Goal: Task Accomplishment & Management: Use online tool/utility

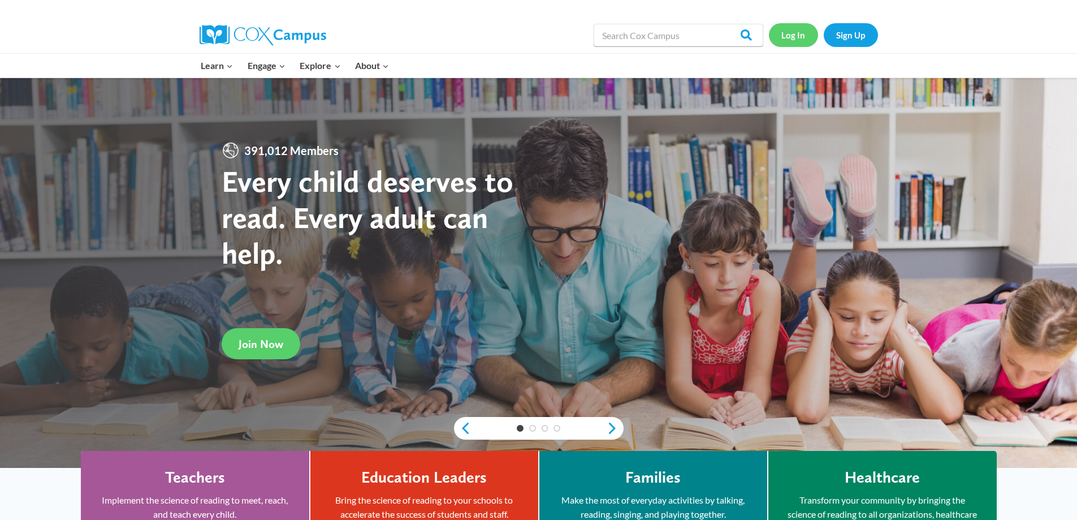
click at [798, 40] on link "Log In" at bounding box center [793, 34] width 49 height 23
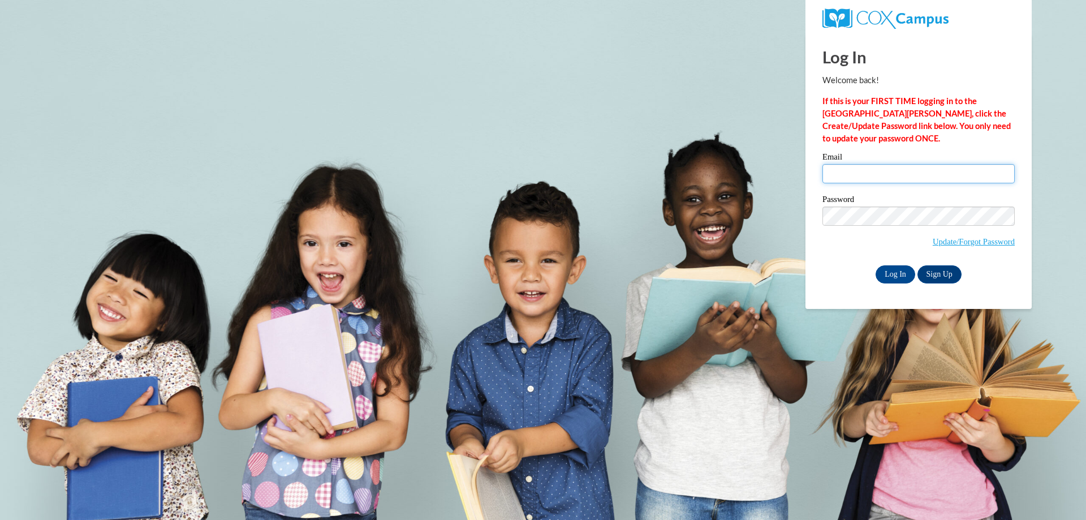
click at [871, 169] on input "Email" at bounding box center [918, 173] width 192 height 19
type input "melindajoypatl@gmail.com"
click at [896, 275] on input "Log In" at bounding box center [895, 274] width 40 height 18
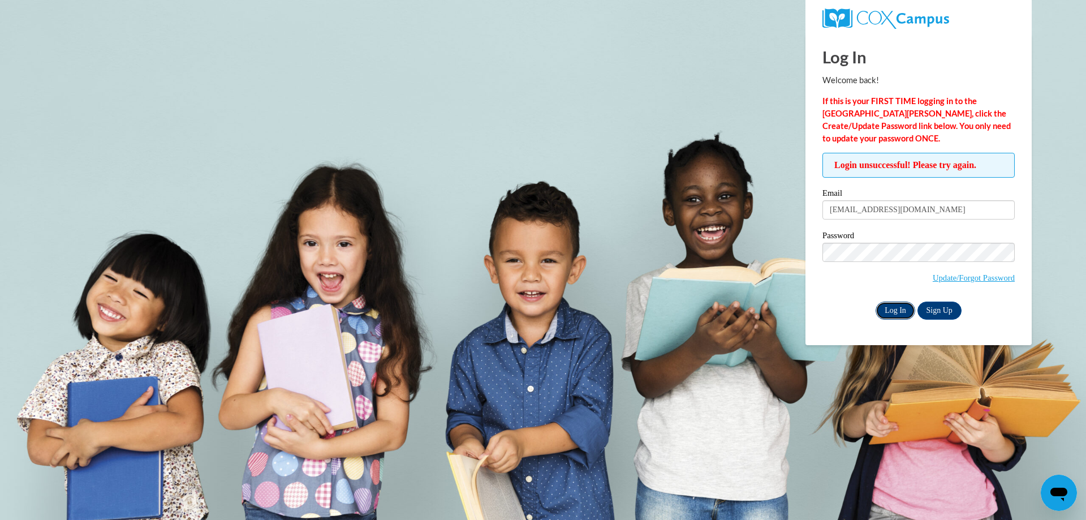
click at [895, 307] on input "Log In" at bounding box center [895, 310] width 40 height 18
click at [886, 310] on input "Log In" at bounding box center [895, 310] width 40 height 18
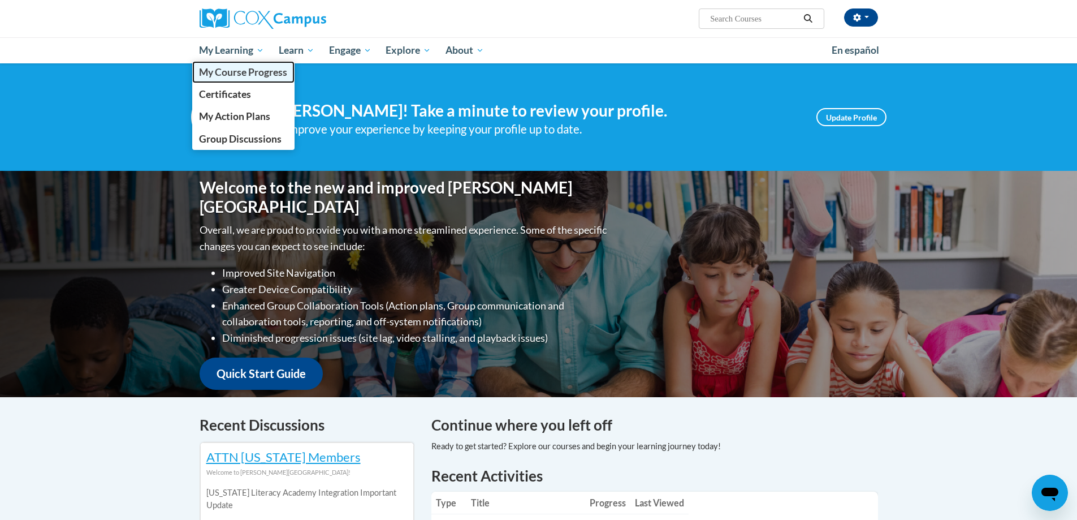
click at [234, 77] on span "My Course Progress" at bounding box center [243, 72] width 88 height 12
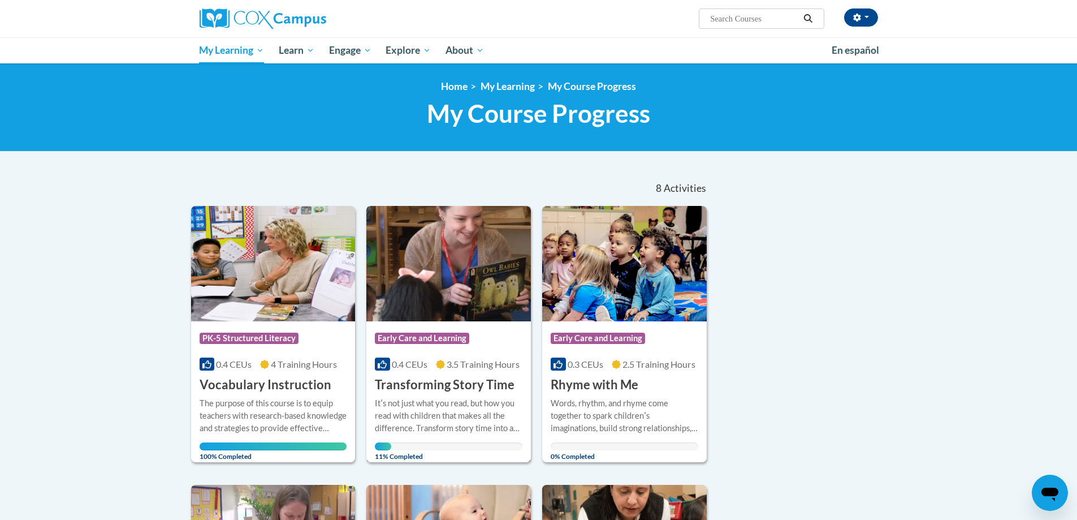
click at [426, 291] on img at bounding box center [448, 263] width 165 height 115
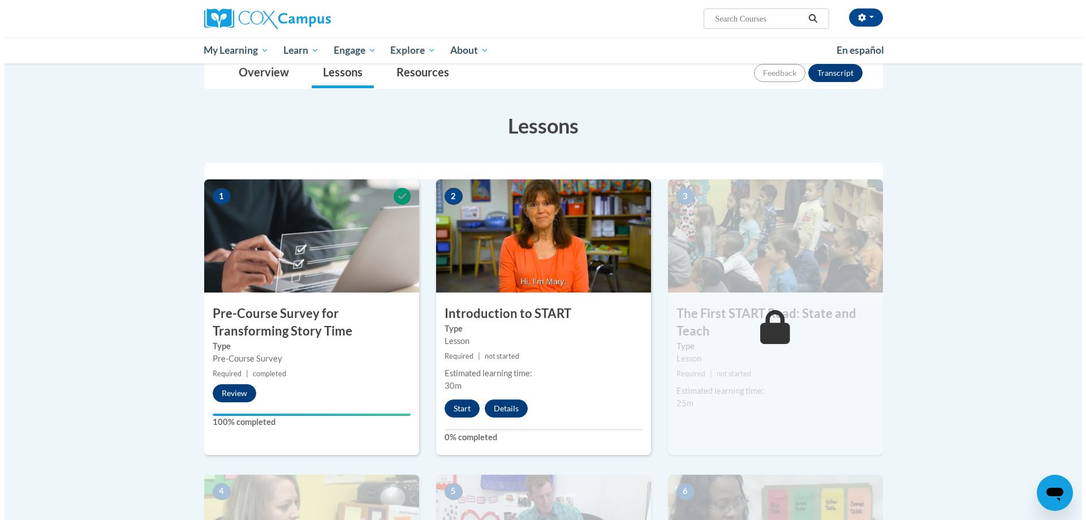
scroll to position [170, 0]
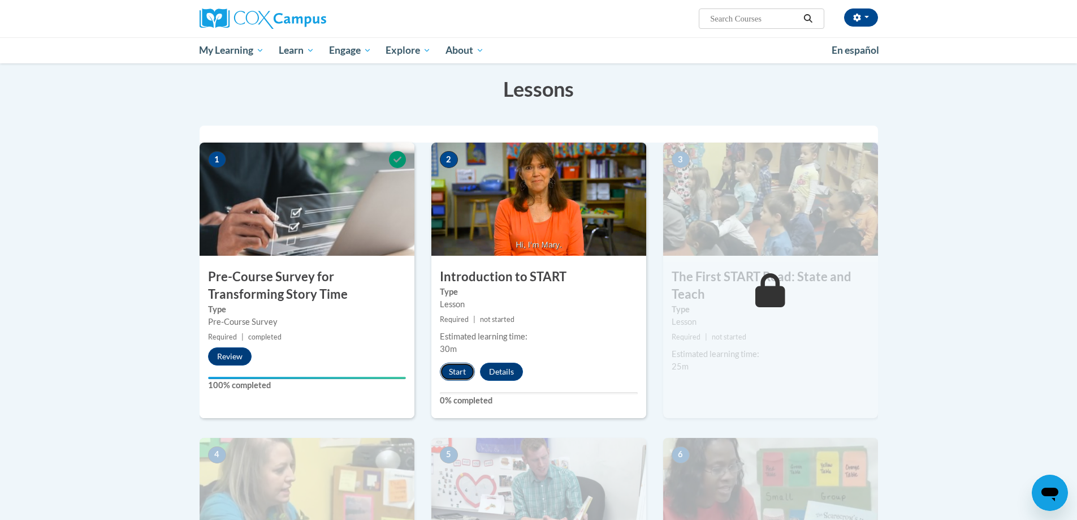
click at [458, 374] on button "Start" at bounding box center [457, 372] width 35 height 18
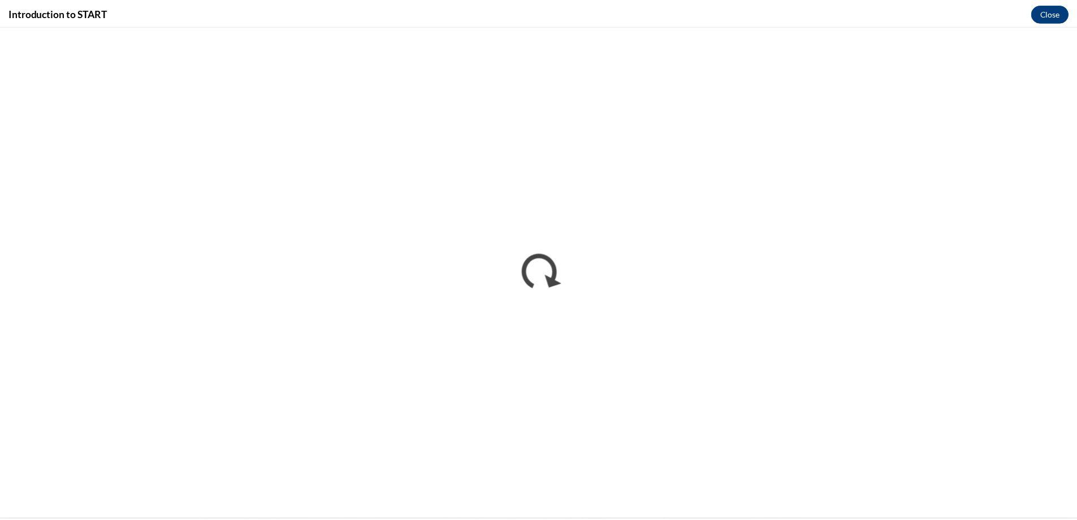
scroll to position [0, 0]
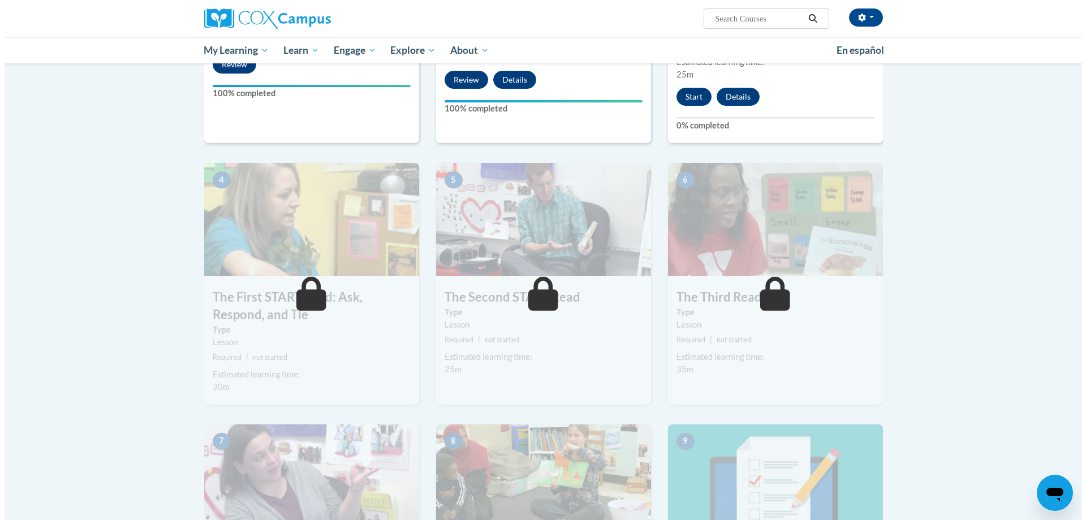
scroll to position [396, 0]
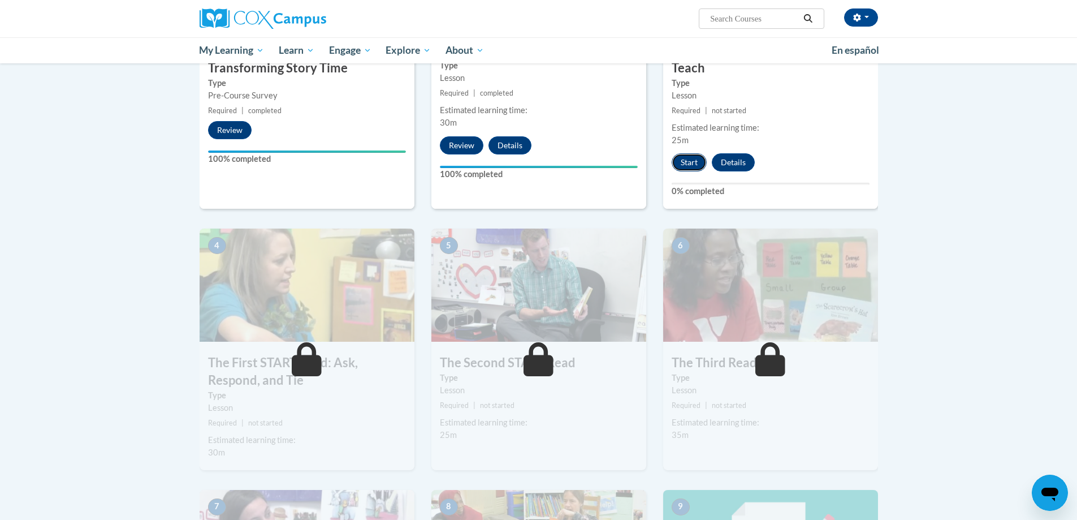
click at [697, 163] on button "Start" at bounding box center [689, 162] width 35 height 18
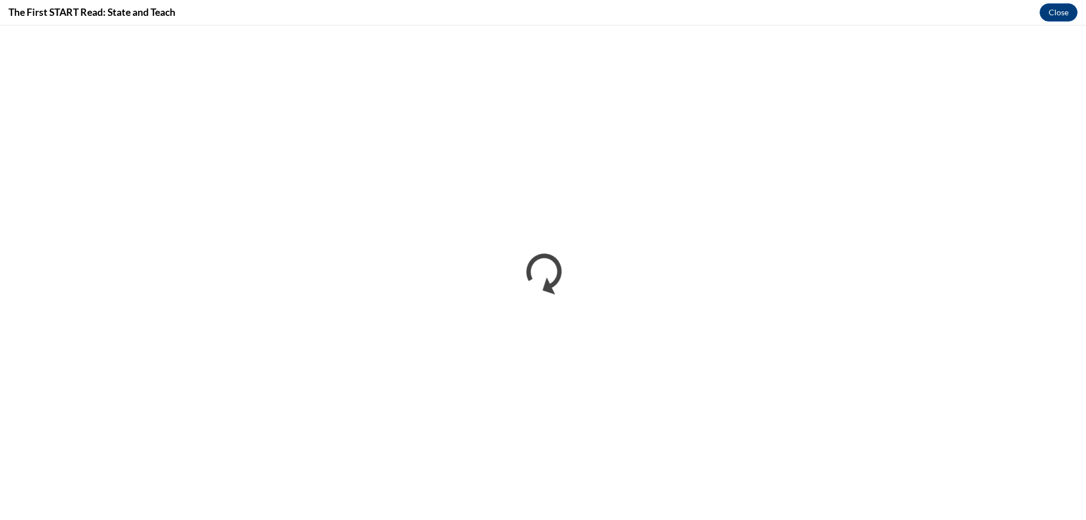
scroll to position [0, 0]
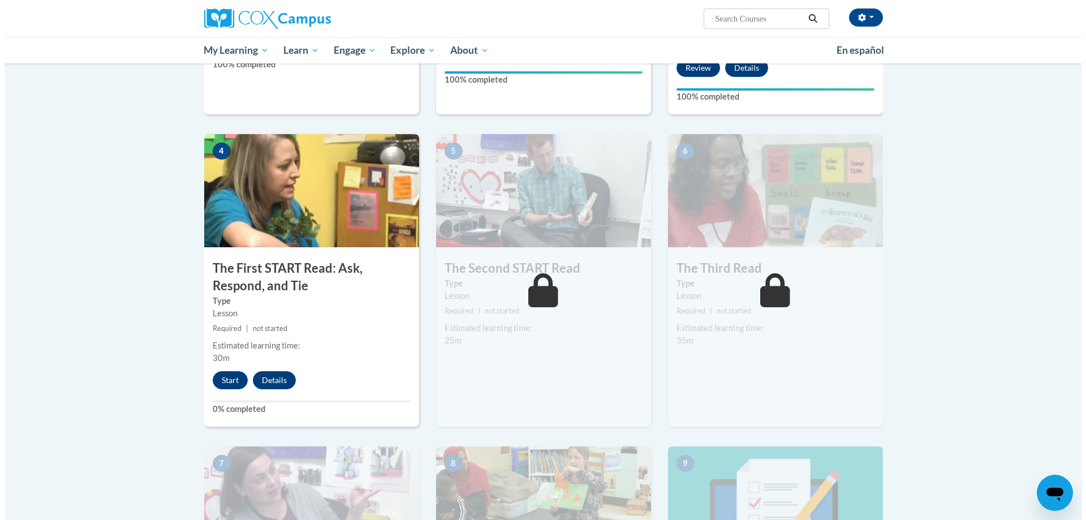
scroll to position [566, 0]
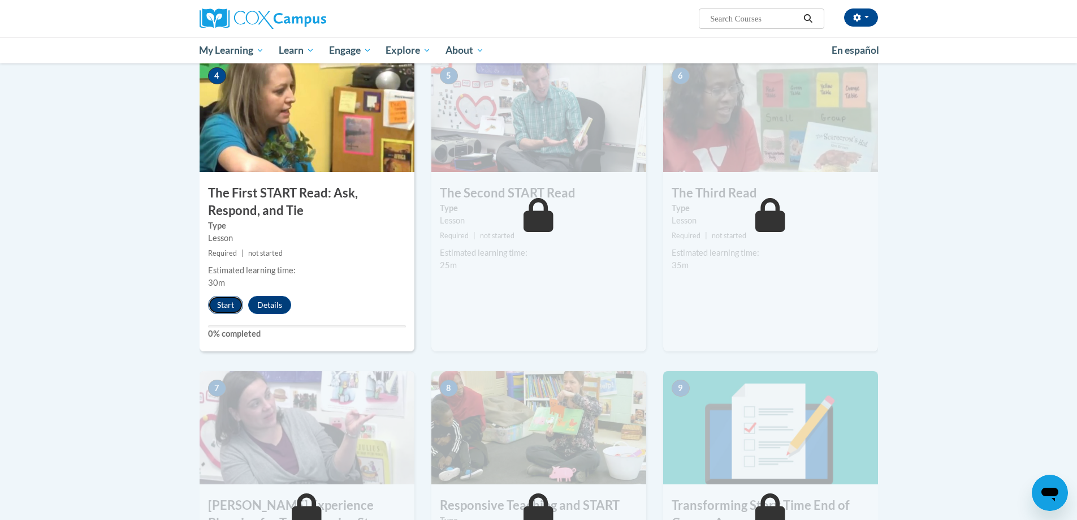
click at [221, 305] on button "Start" at bounding box center [225, 305] width 35 height 18
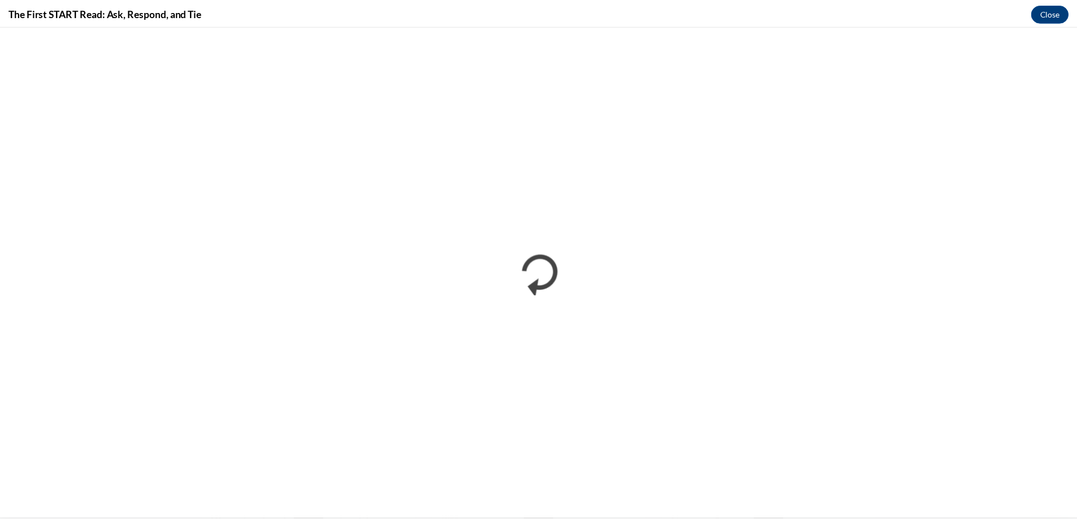
scroll to position [0, 0]
click at [1063, 13] on button "Close" at bounding box center [1058, 12] width 38 height 18
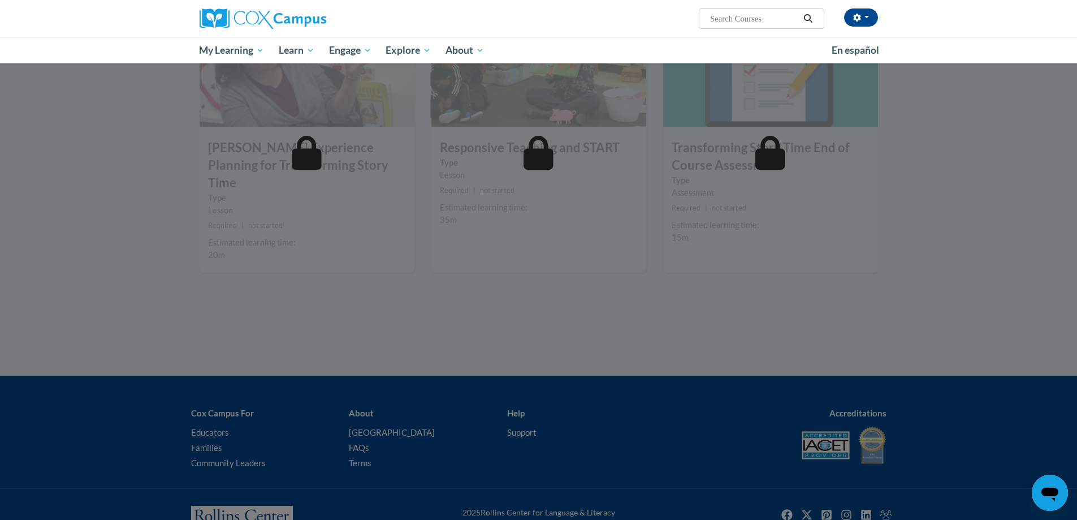
scroll to position [947, 0]
